Goal: Transaction & Acquisition: Purchase product/service

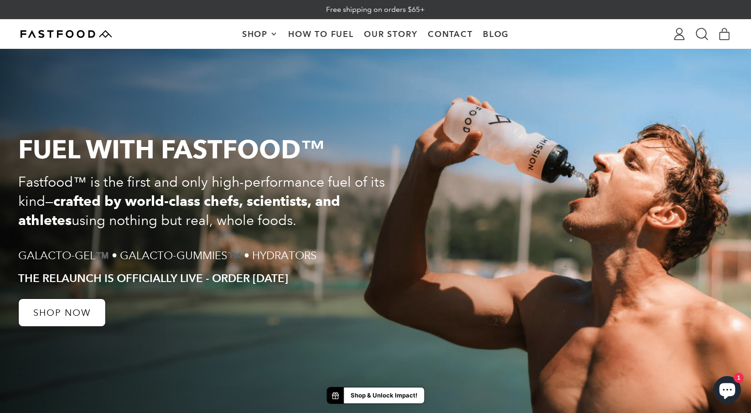
click at [354, 394] on strong "Shop & Unlock Impact!" at bounding box center [384, 395] width 67 height 9
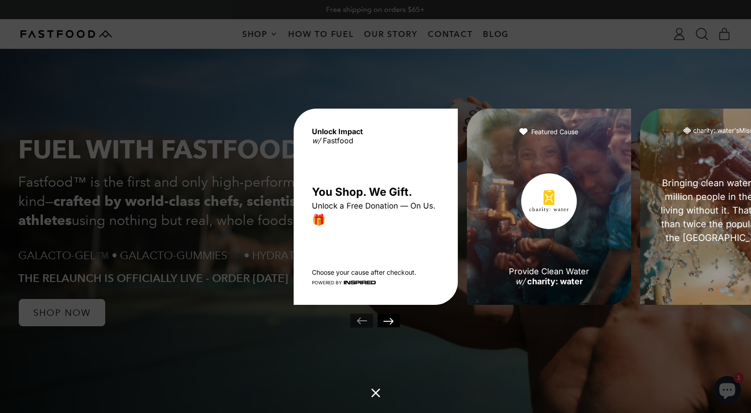
click at [295, 343] on div "Unlock Impact w/ Fastfood You Shop. We Gift. Unlock a Free Donation — On Us. 🎁 …" at bounding box center [375, 206] width 751 height 413
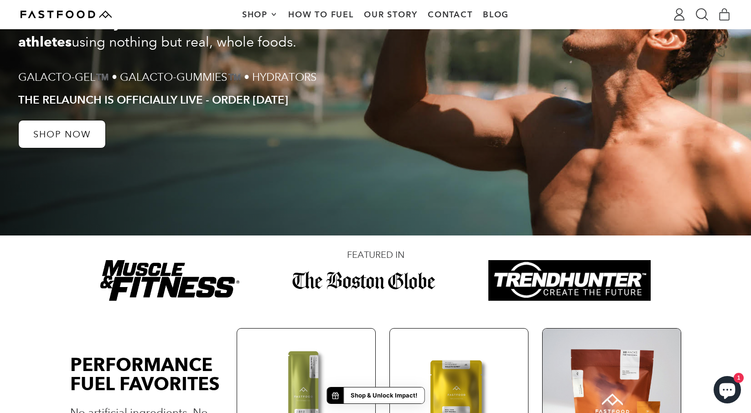
scroll to position [389, 0]
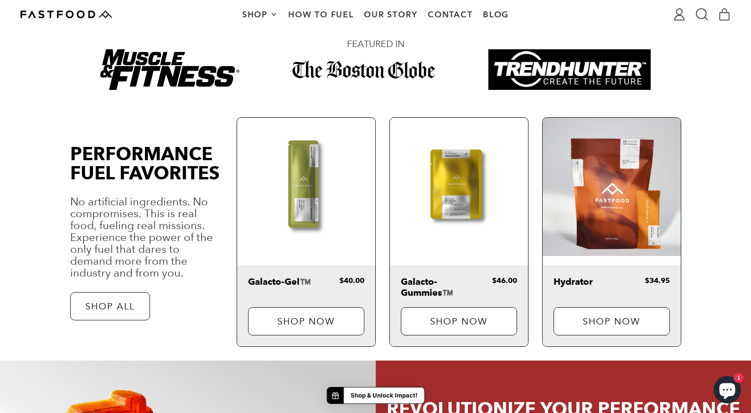
click at [301, 181] on img at bounding box center [306, 187] width 138 height 138
click at [303, 323] on p "Shop Now" at bounding box center [306, 320] width 86 height 9
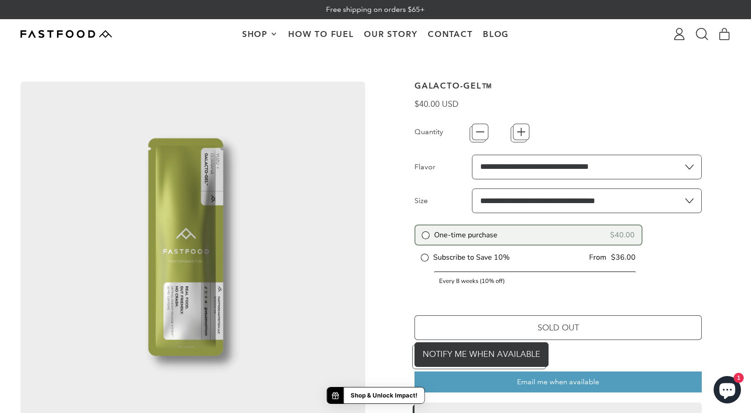
scroll to position [10, 0]
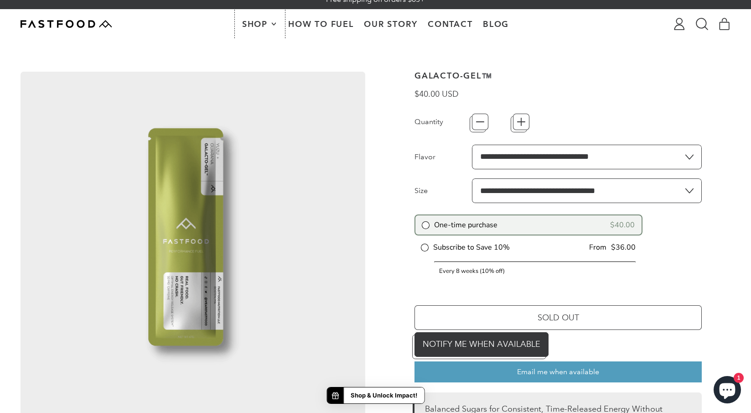
click at [270, 27] on span "Shop" at bounding box center [260, 24] width 36 height 8
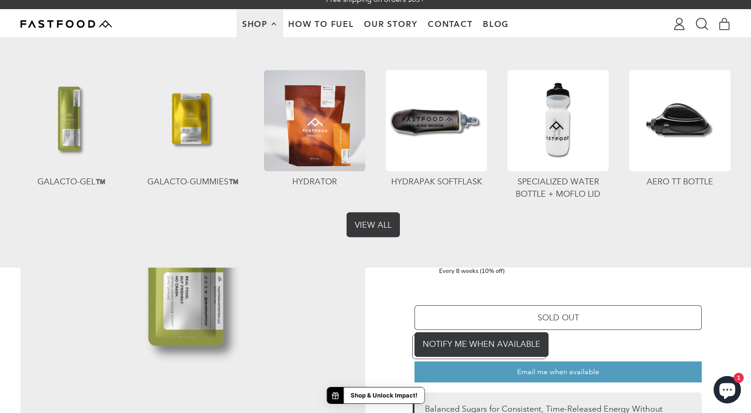
click at [377, 222] on link "View All" at bounding box center [375, 222] width 53 height 25
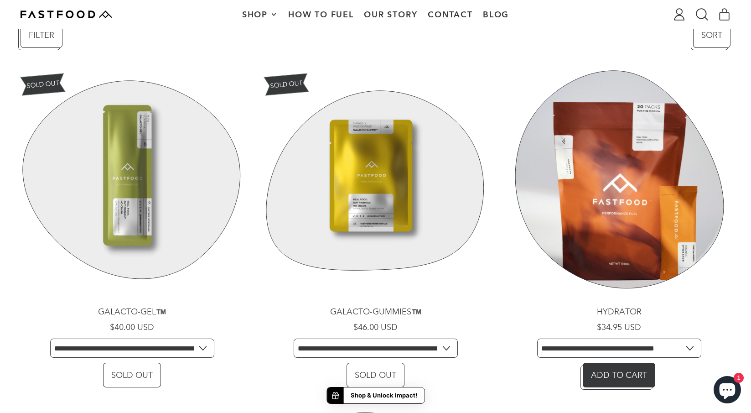
scroll to position [260, 0]
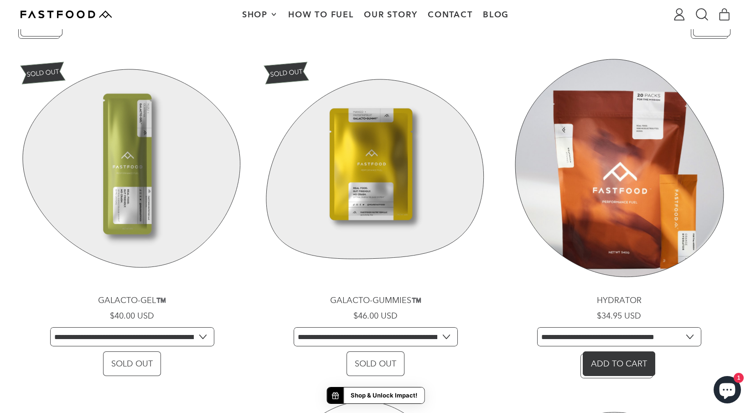
click at [602, 177] on link "Hydrator" at bounding box center [618, 217] width 223 height 321
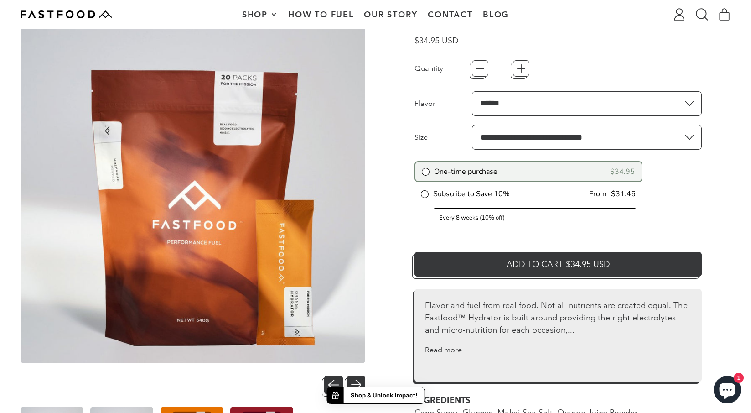
scroll to position [61, 0]
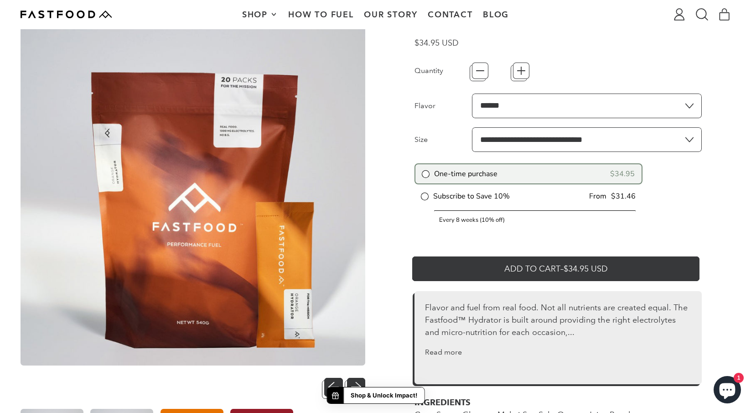
click at [475, 266] on button "Add to Cart – $34.95 USD" at bounding box center [557, 266] width 287 height 25
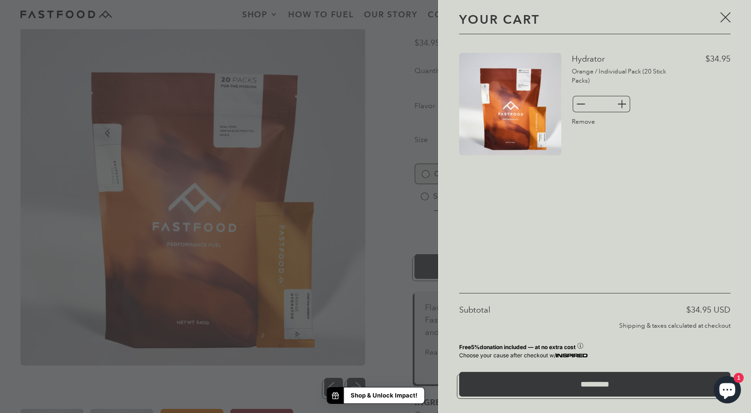
click at [408, 243] on div at bounding box center [375, 206] width 751 height 413
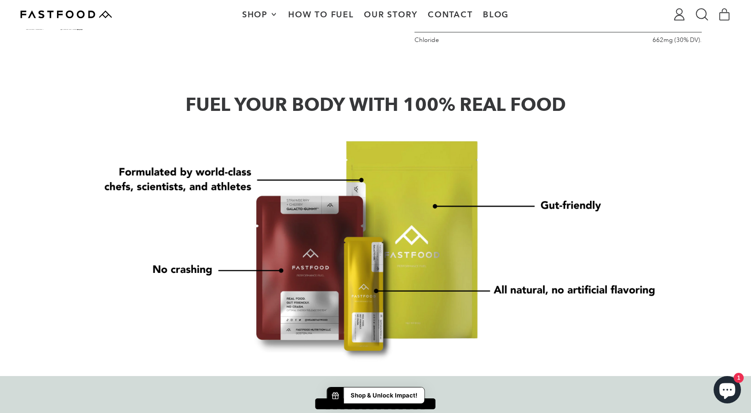
scroll to position [140, 0]
